Goal: Information Seeking & Learning: Compare options

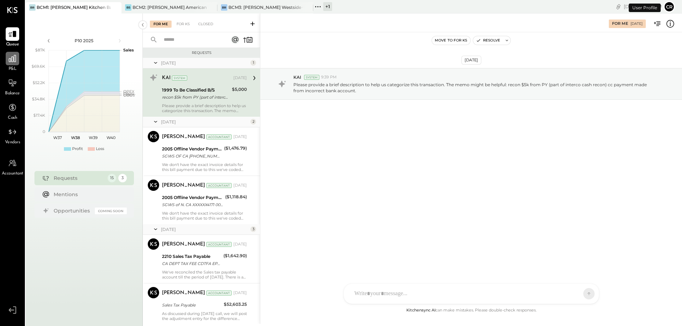
click at [11, 63] on icon at bounding box center [12, 58] width 9 height 9
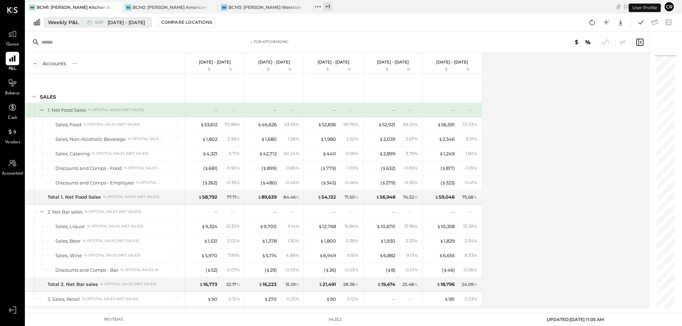
click at [73, 26] on button "Weekly P&L W37 [DATE] - [DATE]" at bounding box center [98, 22] width 108 height 10
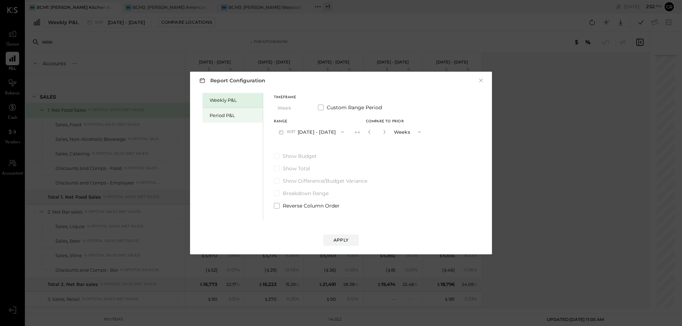
click at [218, 116] on div "Period P&L" at bounding box center [234, 115] width 50 height 7
click at [275, 153] on label "Show Budget" at bounding box center [330, 156] width 113 height 7
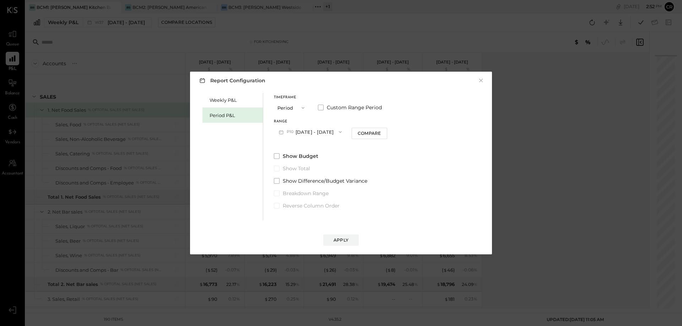
click at [343, 133] on icon "button" at bounding box center [340, 132] width 6 height 6
click at [338, 147] on div "P09 [DATE] - [DATE]" at bounding box center [314, 148] width 81 height 15
click at [345, 240] on div "Apply" at bounding box center [340, 240] width 15 height 6
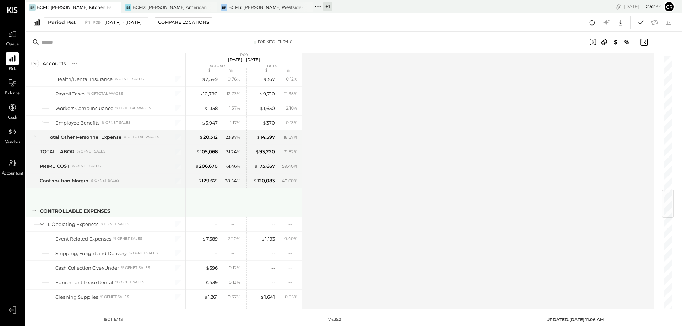
scroll to position [1100, 0]
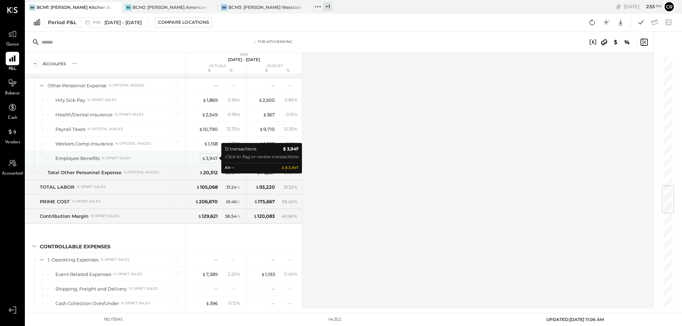
click at [208, 159] on div "$ 3,947" at bounding box center [210, 158] width 16 height 7
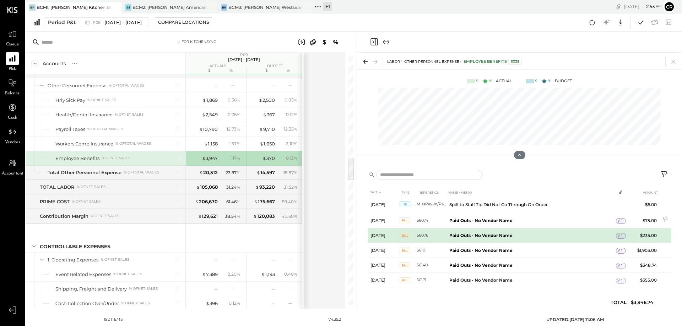
scroll to position [97, 0]
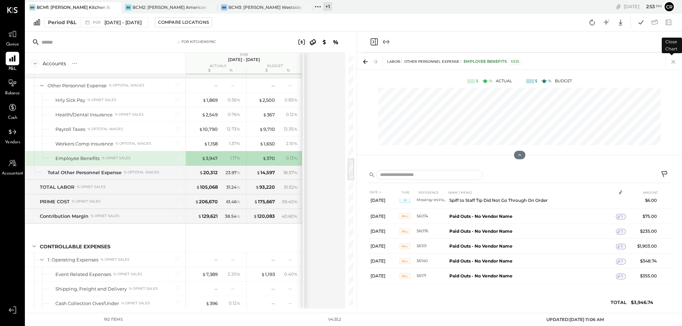
click at [672, 61] on icon at bounding box center [673, 62] width 4 height 4
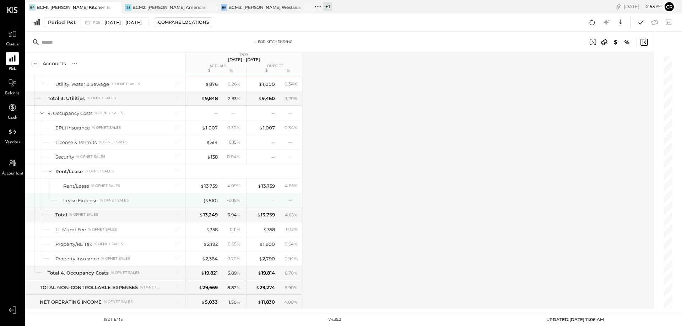
scroll to position [2165, 0]
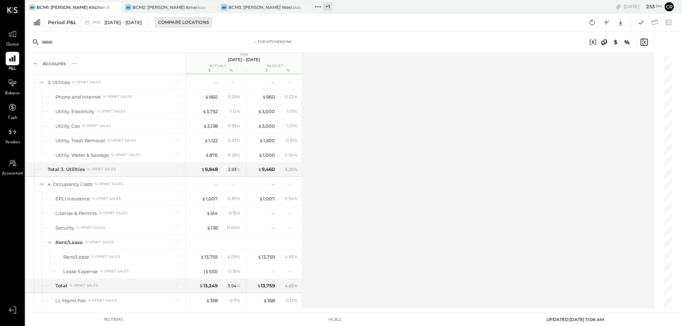
click at [191, 21] on div "Compare Locations" at bounding box center [183, 22] width 51 height 6
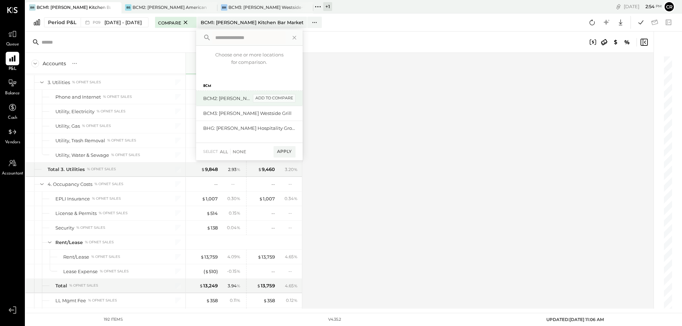
click at [279, 95] on div "add to compare" at bounding box center [274, 98] width 43 height 9
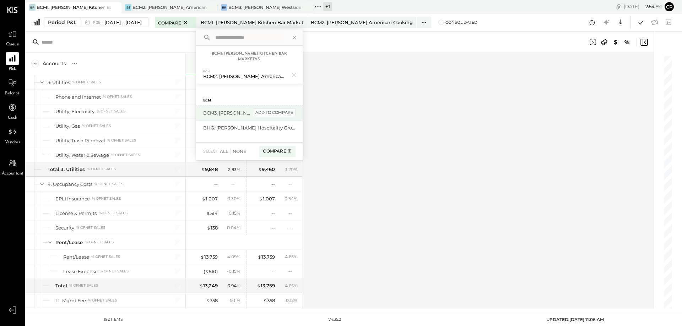
click at [283, 110] on div "add to compare" at bounding box center [274, 113] width 43 height 9
click at [285, 152] on div "Compare (2)" at bounding box center [276, 154] width 37 height 11
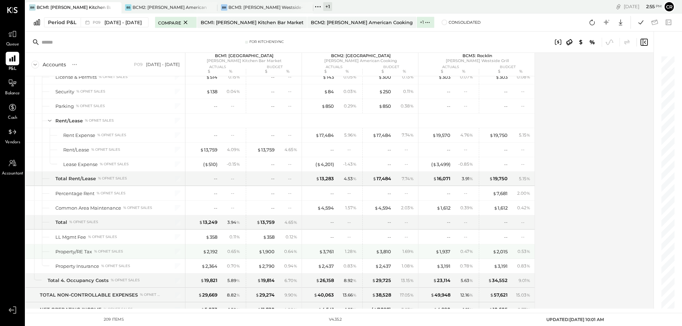
scroll to position [2485, 0]
